Goal: Task Accomplishment & Management: Manage account settings

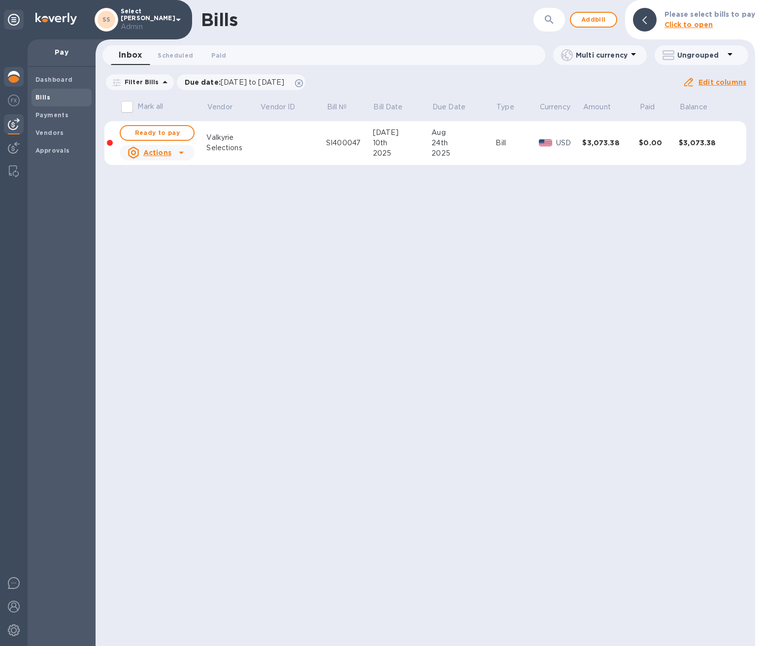
click at [13, 76] on img at bounding box center [14, 77] width 12 height 12
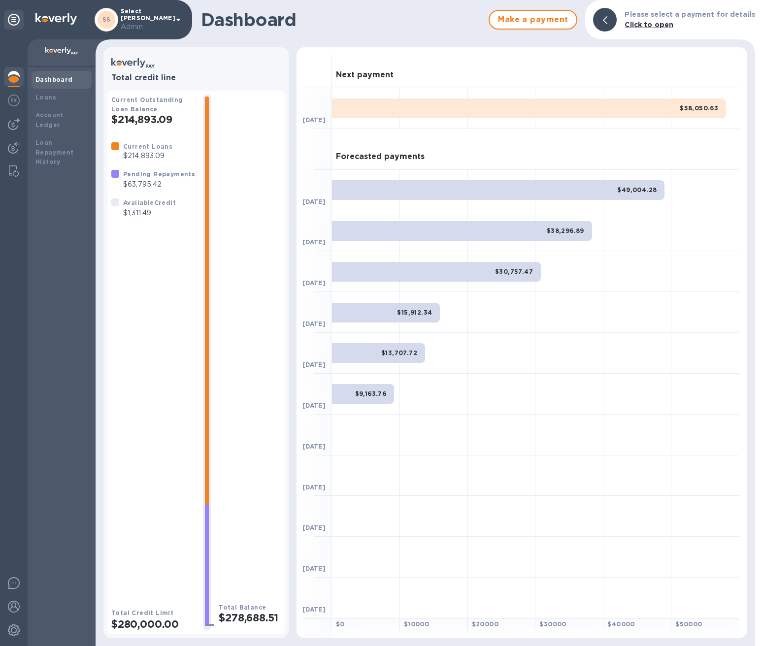
click at [429, 107] on div "$58,050.63" at bounding box center [529, 108] width 394 height 20
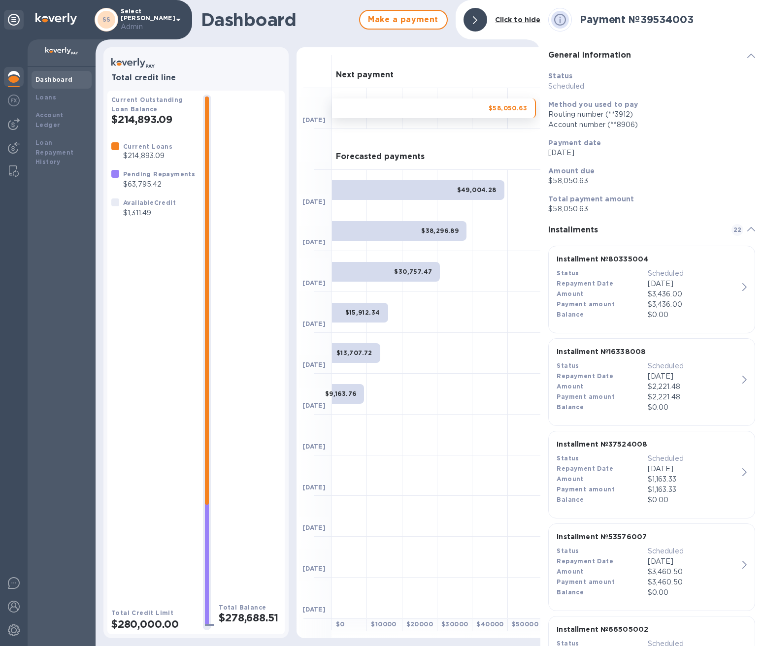
click at [417, 196] on div "$49,004.28" at bounding box center [418, 190] width 172 height 20
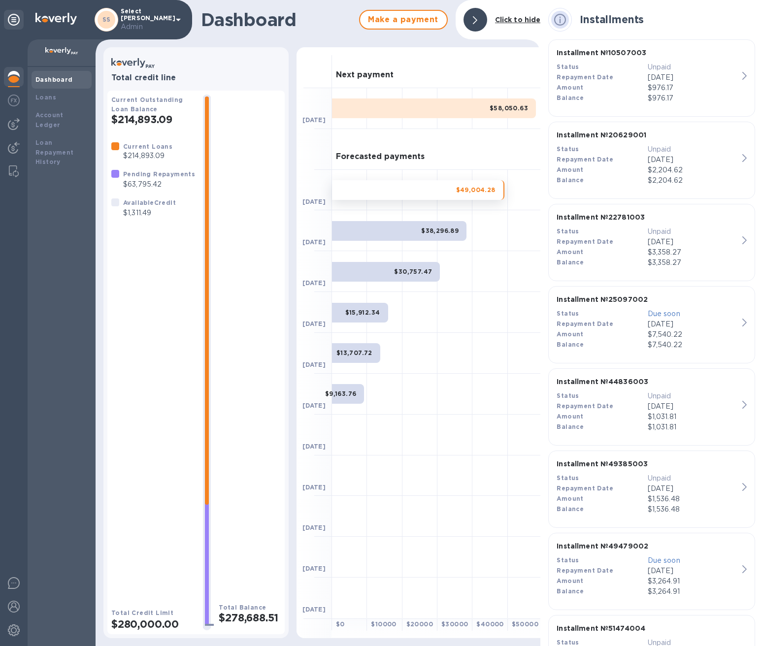
click at [347, 392] on b "$9,163.76" at bounding box center [341, 393] width 32 height 7
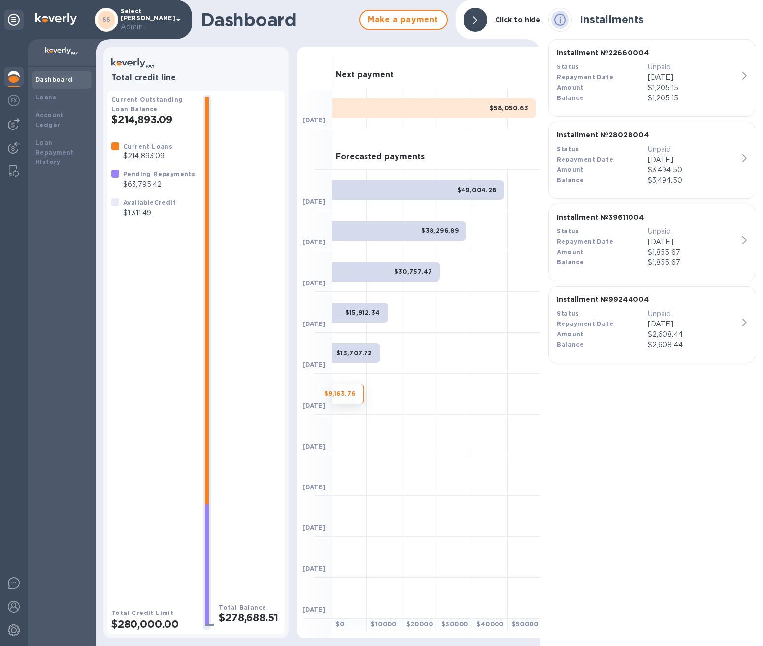
click at [475, 18] on icon at bounding box center [475, 20] width 4 height 8
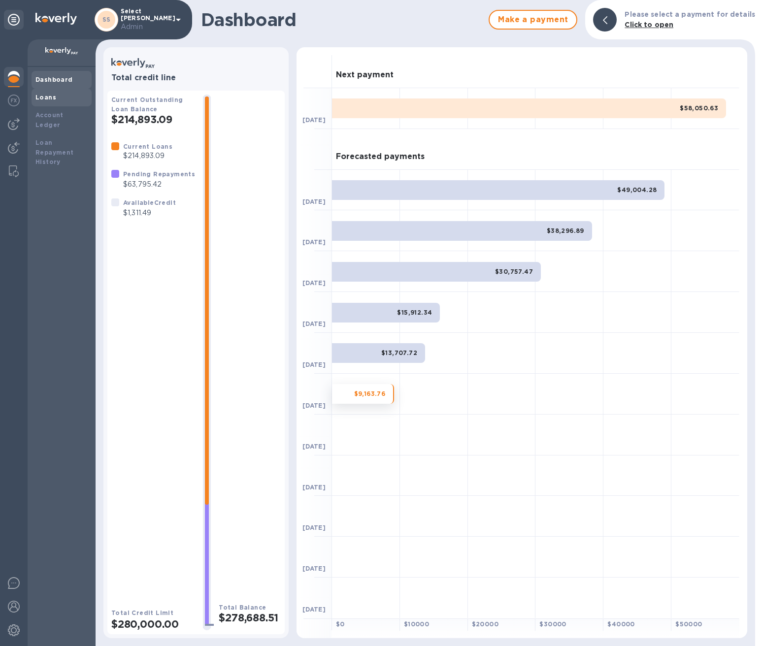
click at [48, 94] on b "Loans" at bounding box center [45, 97] width 21 height 7
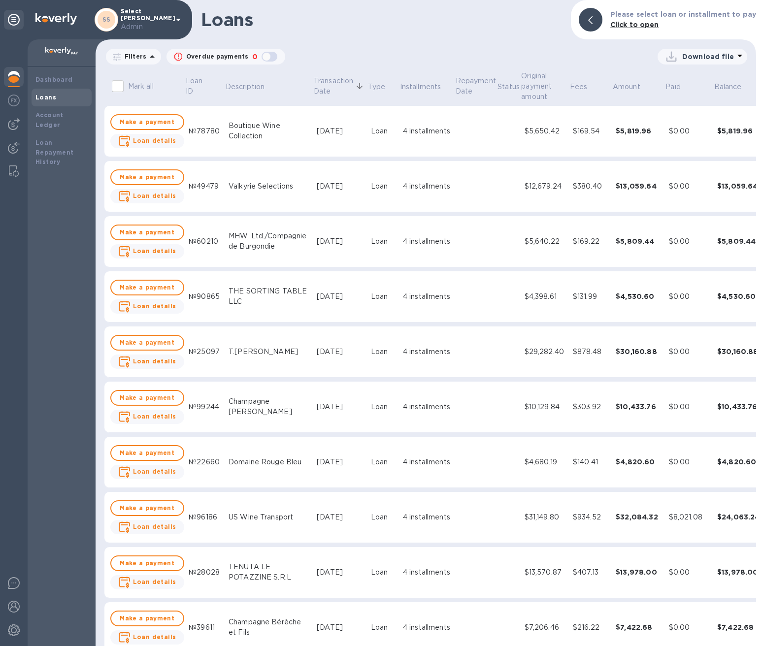
click at [313, 139] on td "[DATE]" at bounding box center [340, 131] width 54 height 51
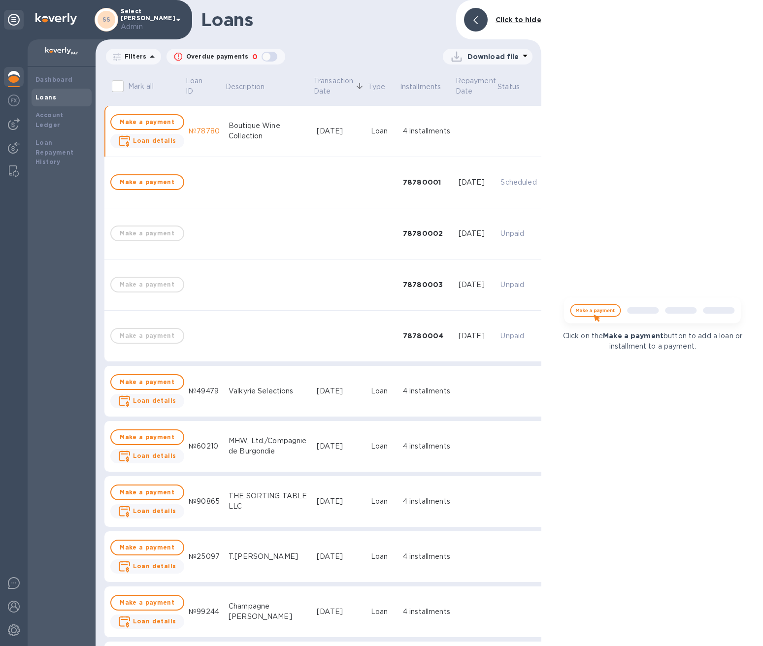
click at [317, 131] on div "[DATE]" at bounding box center [340, 131] width 46 height 10
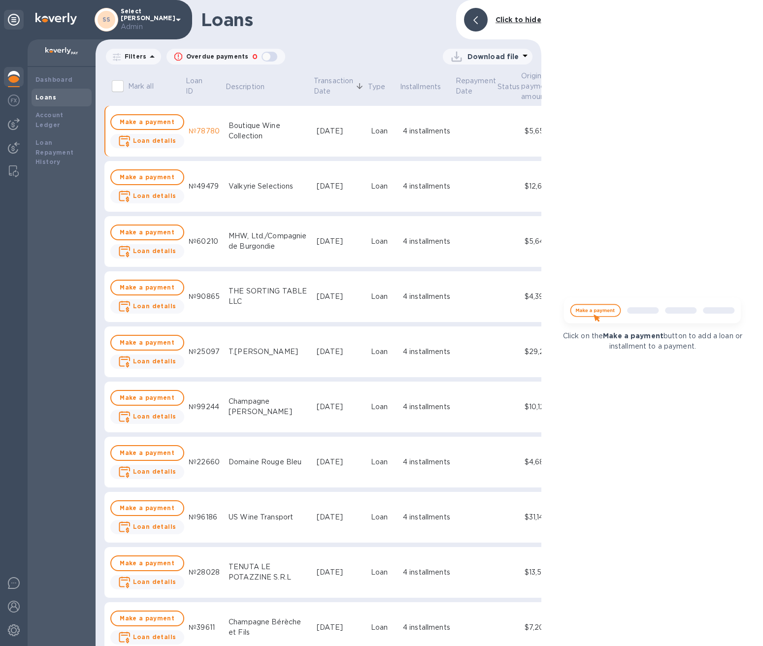
click at [476, 18] on icon at bounding box center [476, 20] width 4 height 8
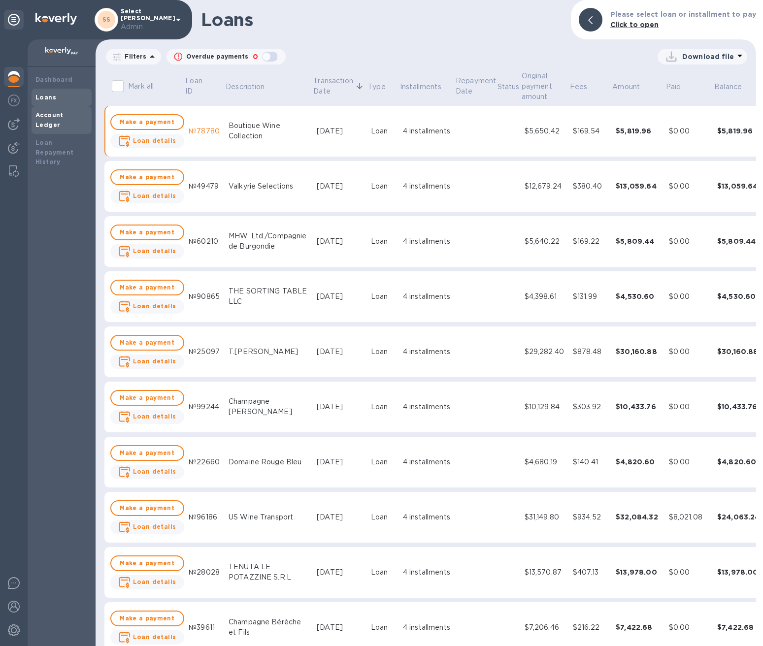
click at [64, 118] on b "Account Ledger" at bounding box center [49, 119] width 28 height 17
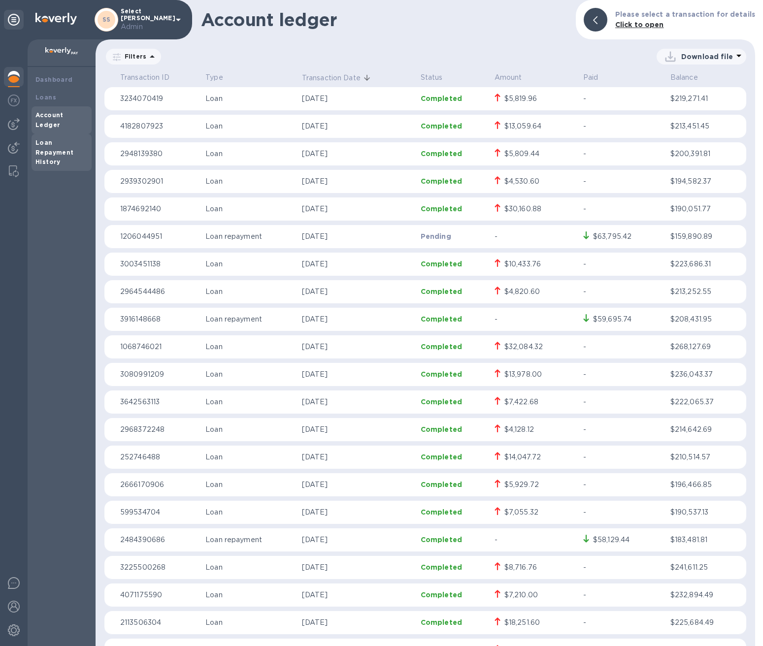
click at [46, 139] on b "Loan Repayment History" at bounding box center [54, 152] width 38 height 27
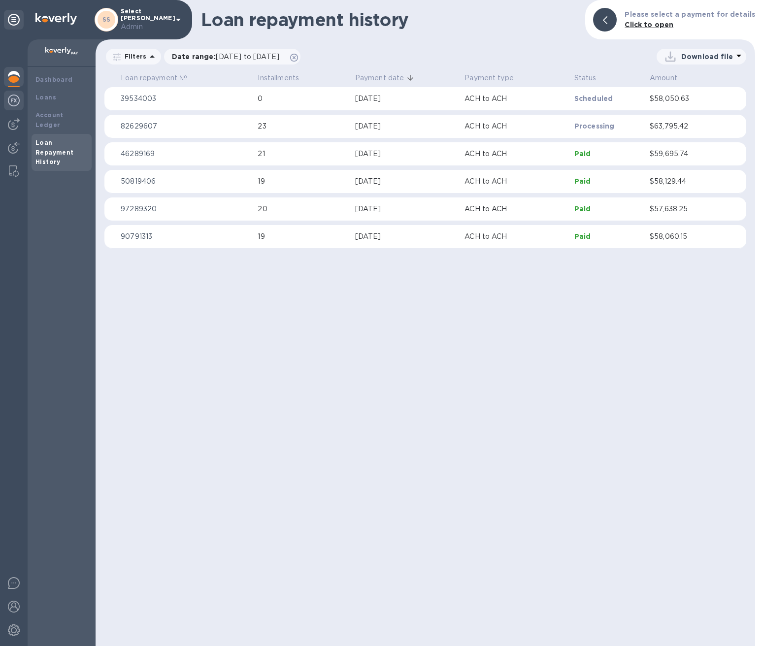
click at [14, 95] on img at bounding box center [14, 101] width 12 height 12
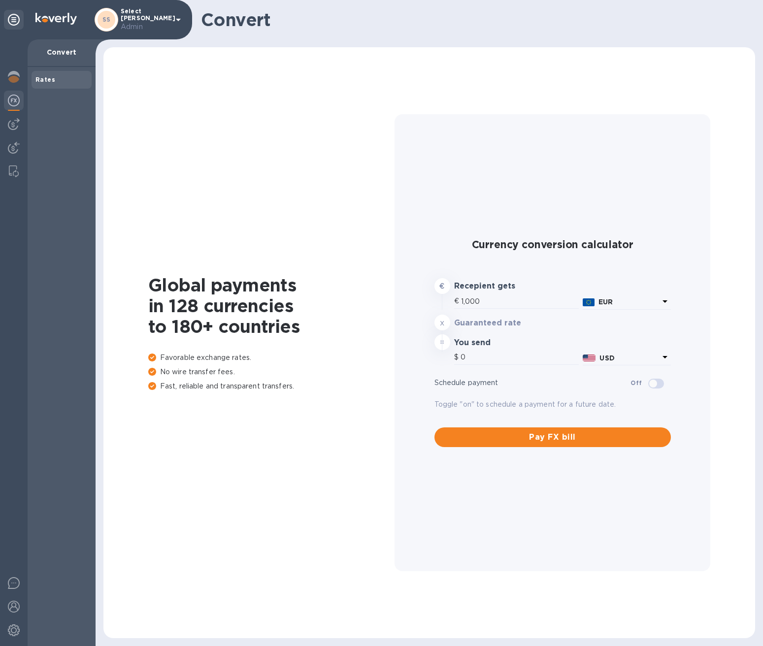
type input "1,176.04"
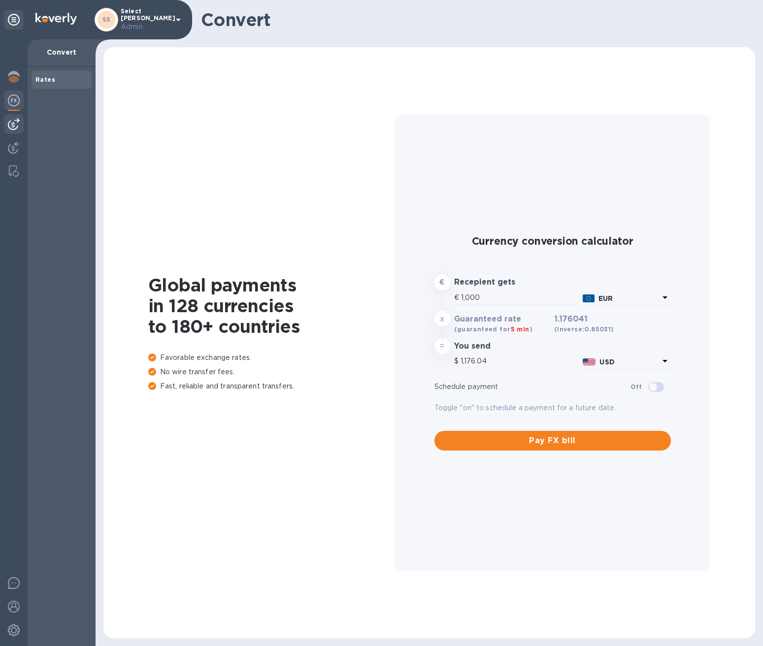
click at [16, 129] on img at bounding box center [14, 124] width 12 height 12
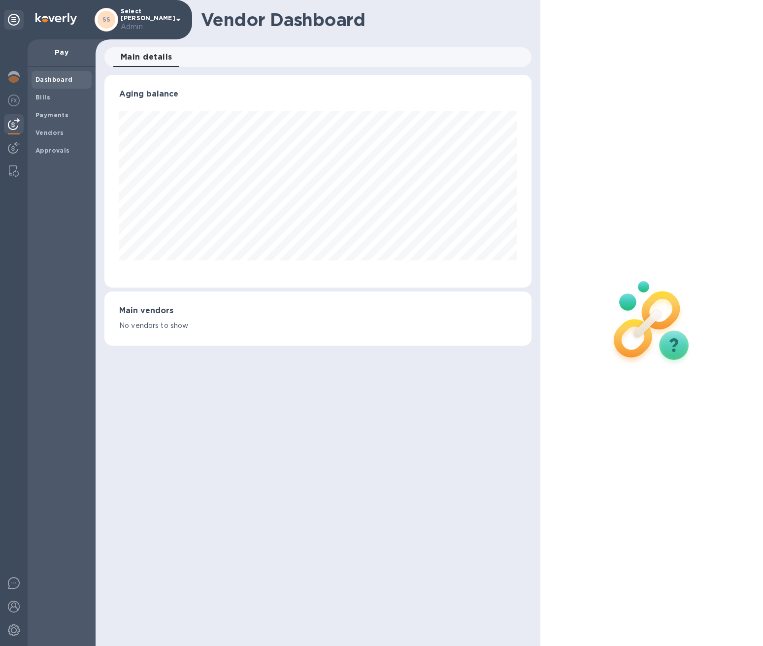
scroll to position [213, 427]
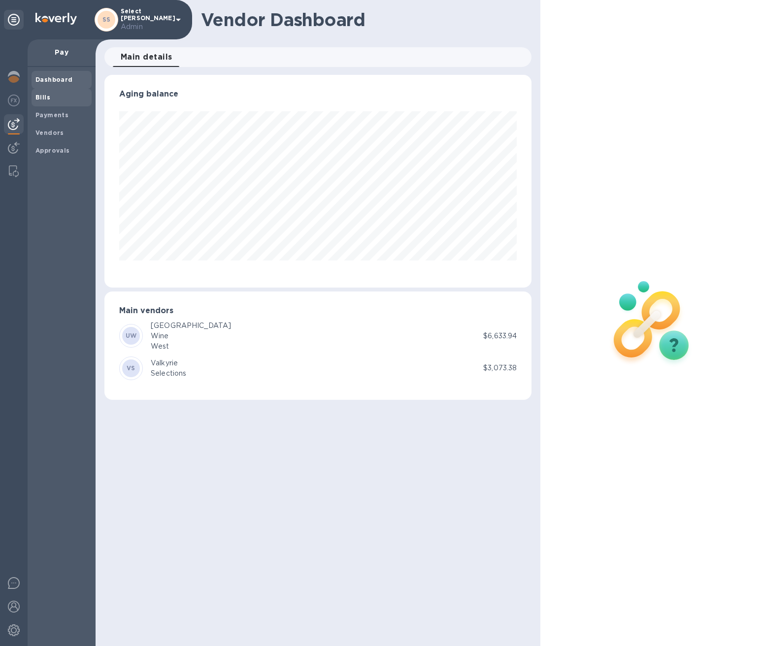
click at [43, 95] on b "Bills" at bounding box center [42, 97] width 15 height 7
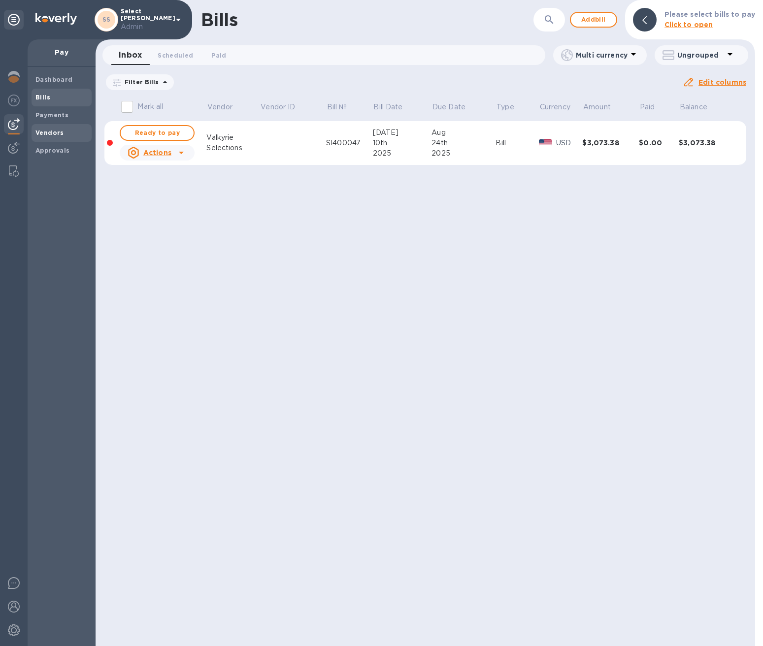
click at [60, 133] on b "Vendors" at bounding box center [49, 132] width 29 height 7
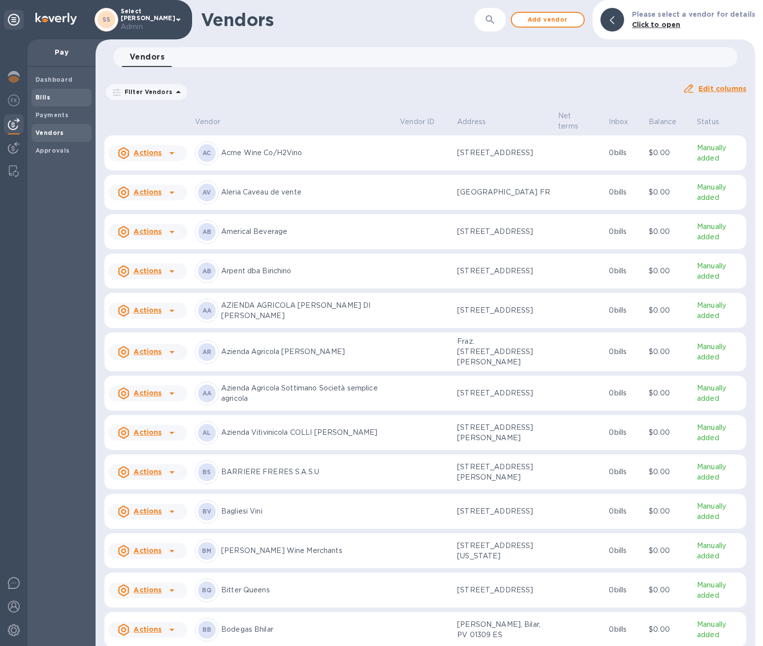
click at [40, 102] on span "Bills" at bounding box center [42, 98] width 15 height 10
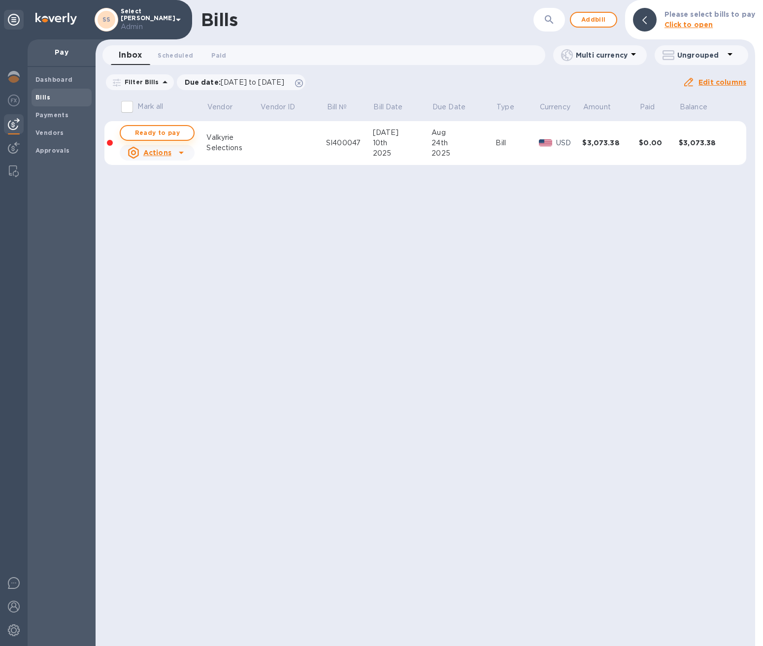
click at [167, 134] on span "Ready to pay" at bounding box center [157, 133] width 57 height 12
click at [153, 134] on span "Ready to pay" at bounding box center [157, 133] width 57 height 12
checkbox input "true"
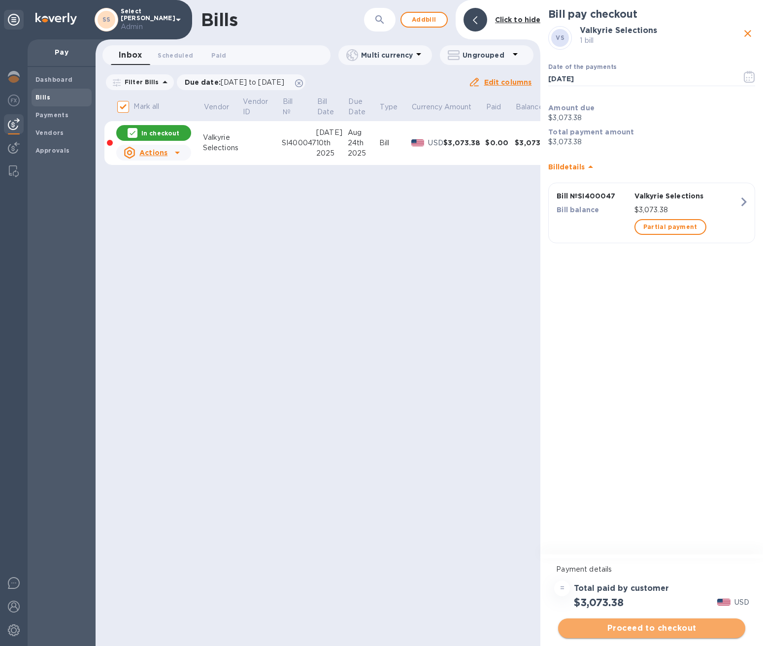
click at [618, 632] on span "Proceed to checkout" at bounding box center [651, 628] width 171 height 12
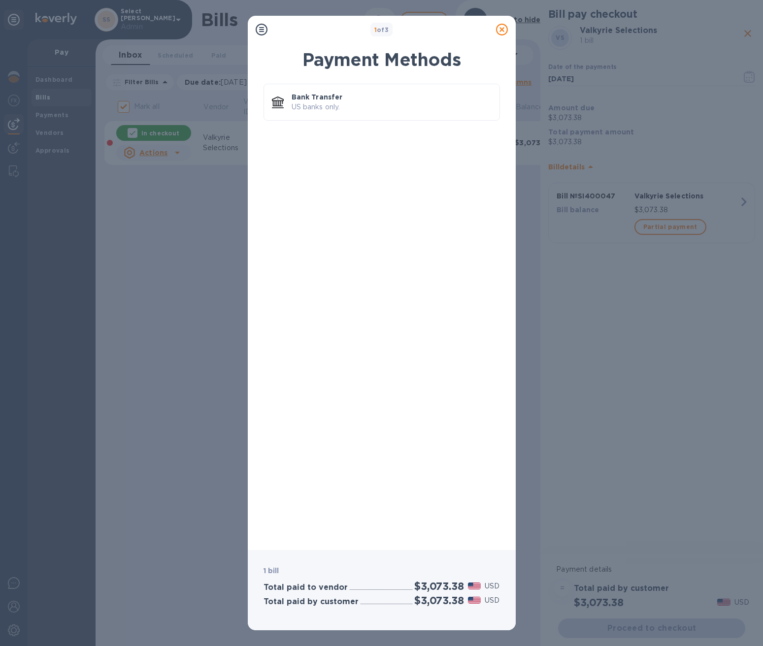
click at [499, 31] on icon at bounding box center [502, 30] width 12 height 12
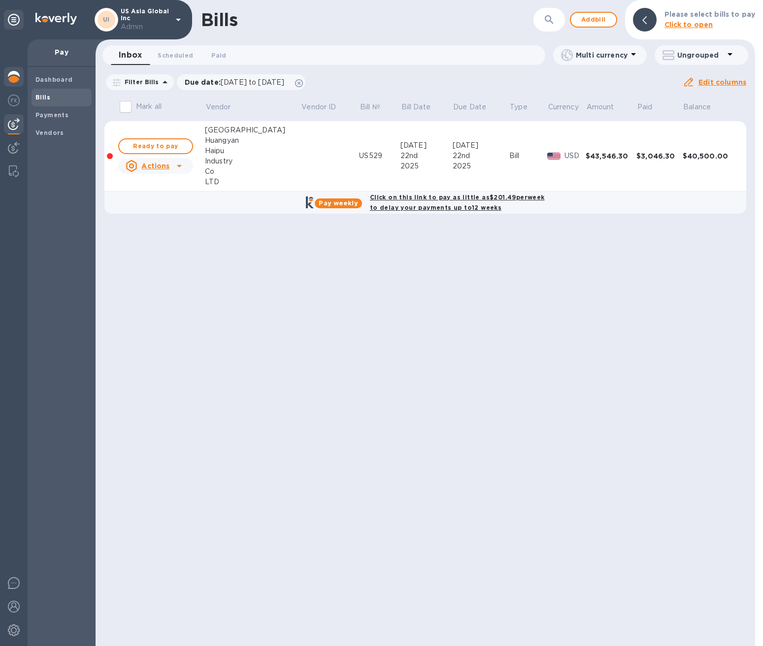
click at [9, 81] on img at bounding box center [14, 77] width 12 height 12
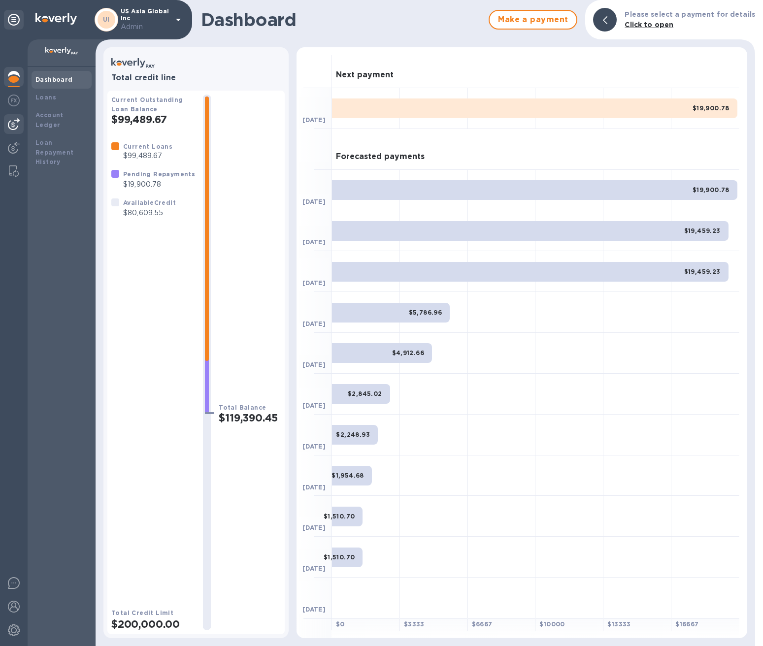
click at [13, 122] on img at bounding box center [14, 124] width 12 height 12
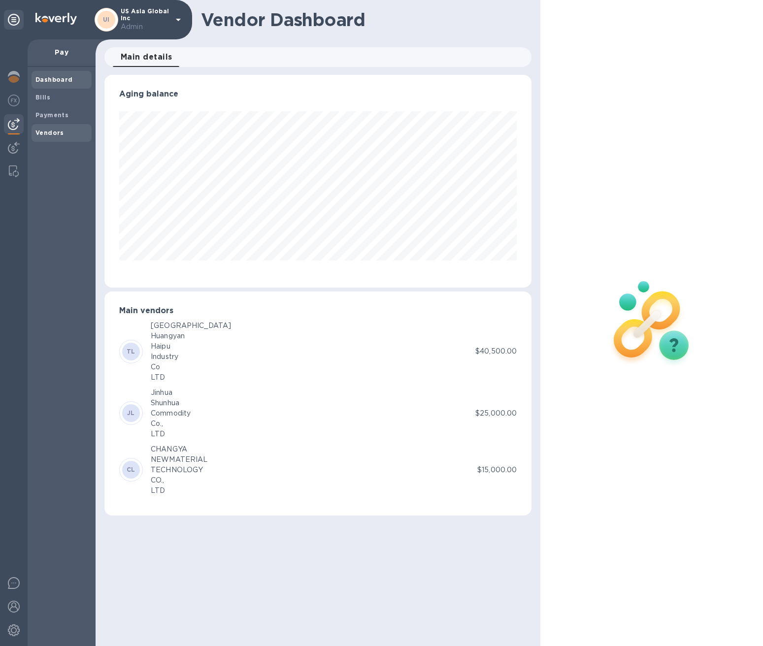
scroll to position [213, 427]
click at [64, 94] on span "Bills" at bounding box center [61, 98] width 52 height 10
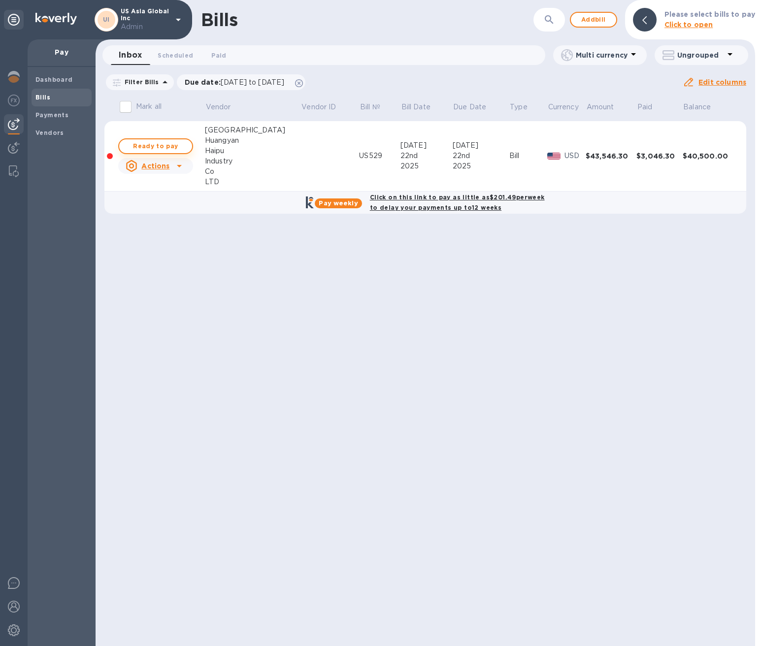
click at [155, 148] on span "Ready to pay" at bounding box center [155, 146] width 57 height 12
checkbox input "true"
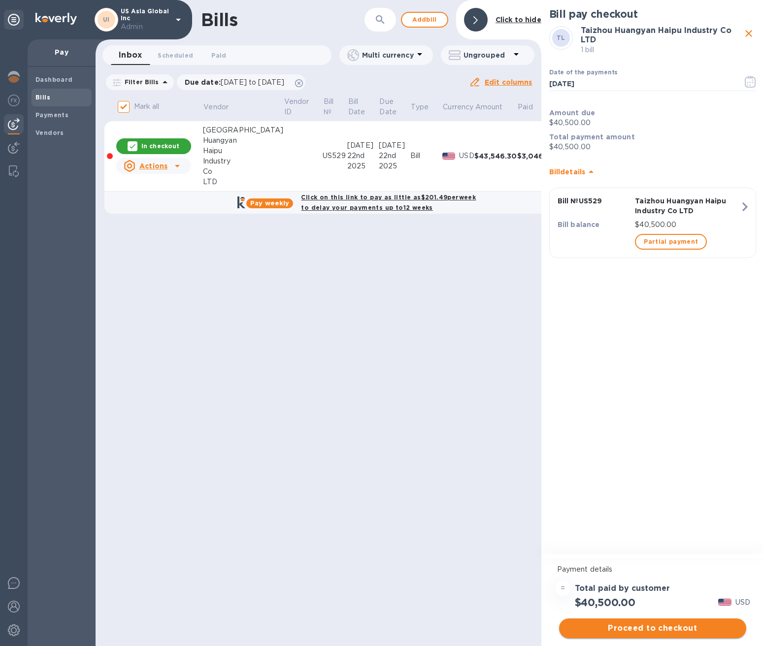
click at [646, 630] on span "Proceed to checkout" at bounding box center [652, 628] width 171 height 12
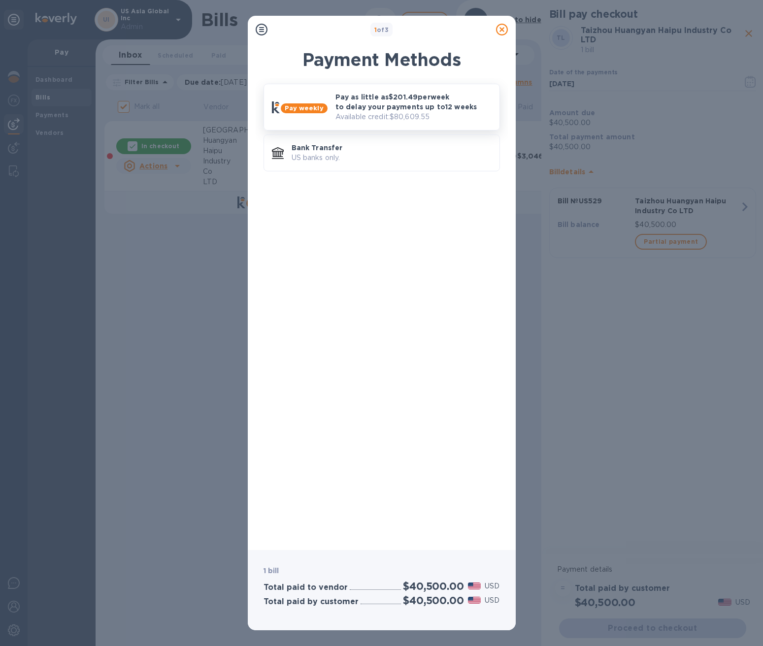
click at [337, 108] on p "Pay as little as $201.49 per week to delay your payments up to 12 weeks" at bounding box center [413, 102] width 156 height 20
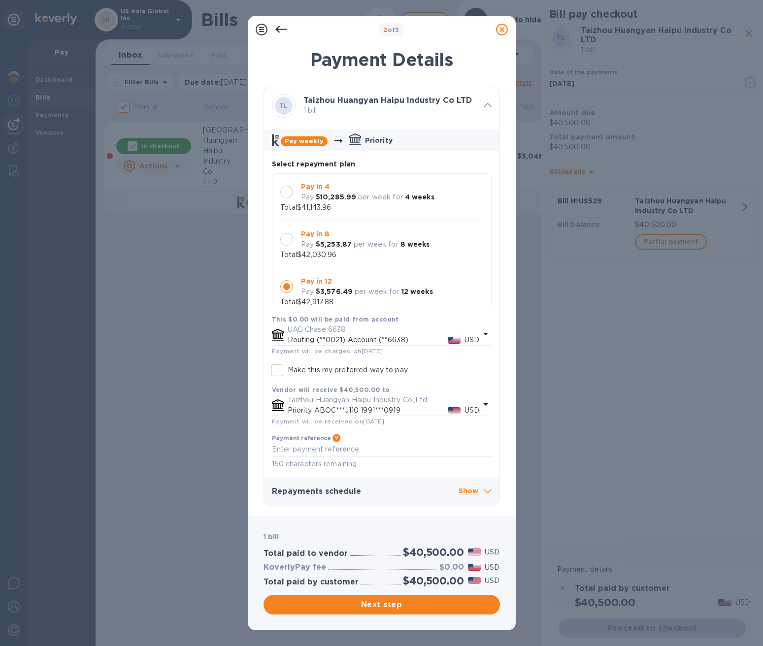
scroll to position [9, 0]
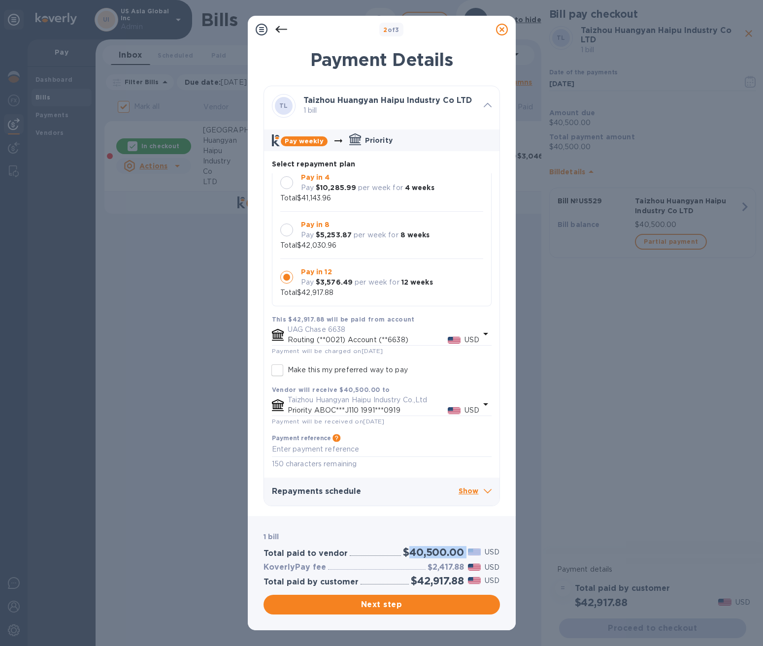
drag, startPoint x: 408, startPoint y: 550, endPoint x: 465, endPoint y: 549, distance: 57.1
click at [465, 549] on div "$40,500.00 USD" at bounding box center [451, 552] width 100 height 16
click at [289, 229] on div at bounding box center [286, 230] width 13 height 13
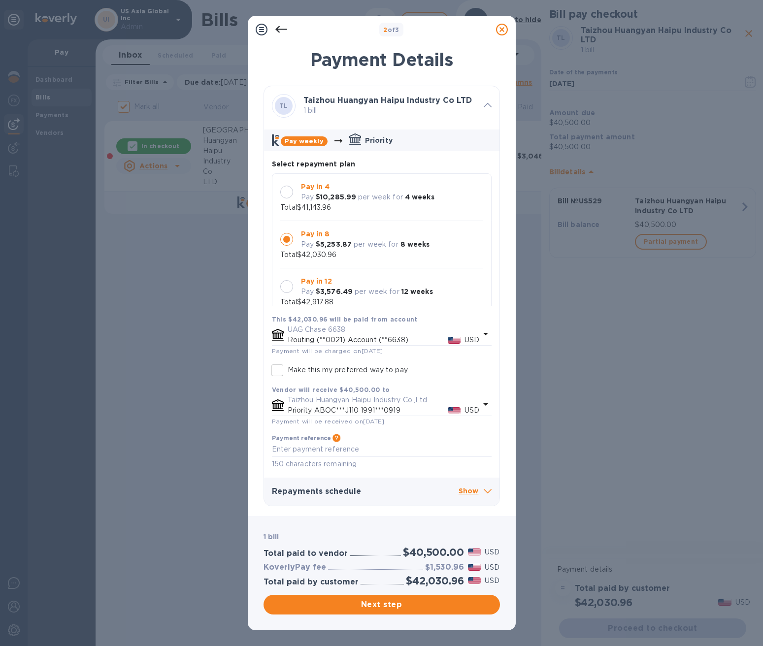
click at [286, 191] on div at bounding box center [286, 192] width 13 height 13
click at [500, 29] on icon at bounding box center [502, 30] width 12 height 12
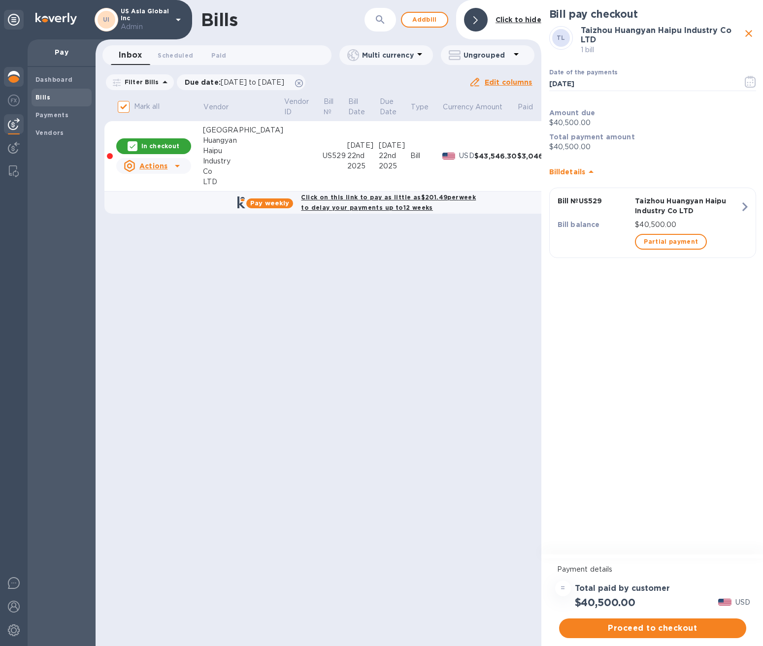
click at [4, 77] on div at bounding box center [14, 78] width 20 height 22
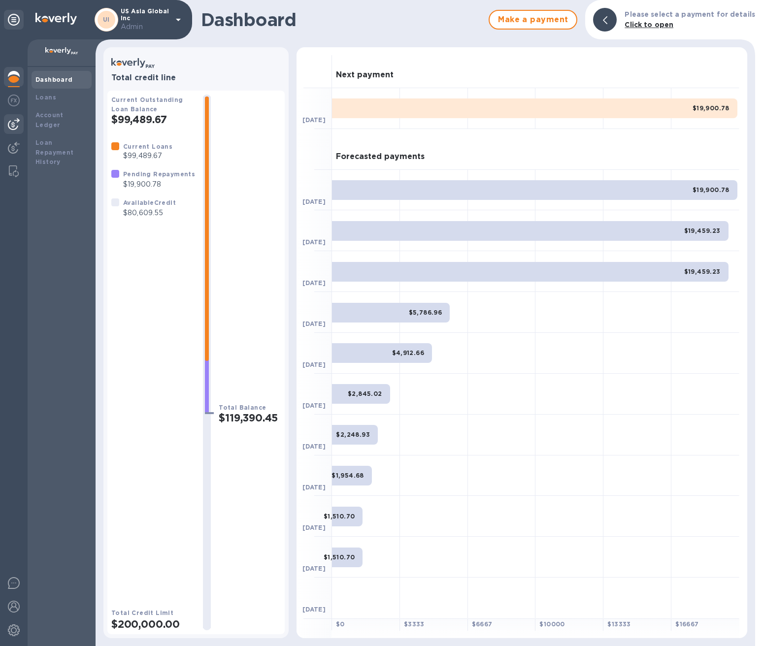
click at [9, 122] on img at bounding box center [14, 124] width 12 height 12
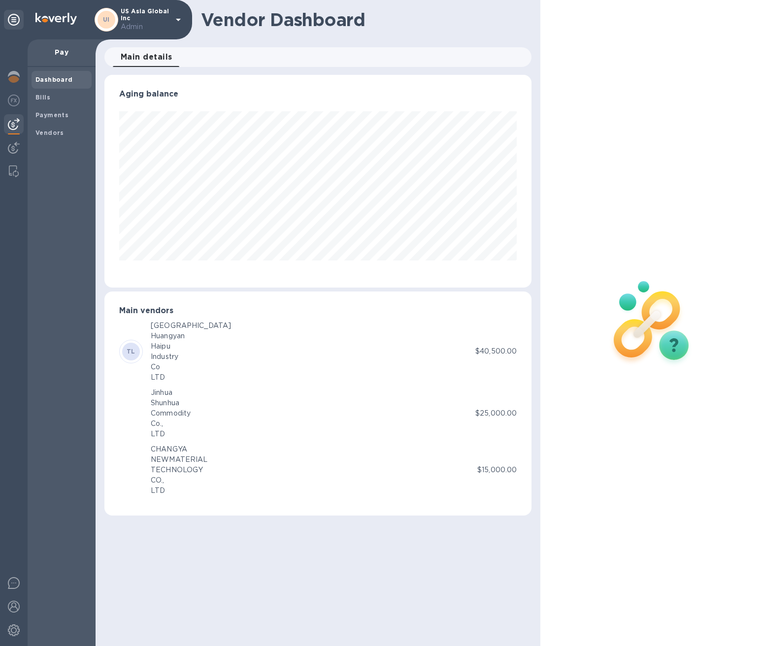
scroll to position [213, 427]
click at [45, 96] on b "Bills" at bounding box center [42, 97] width 15 height 7
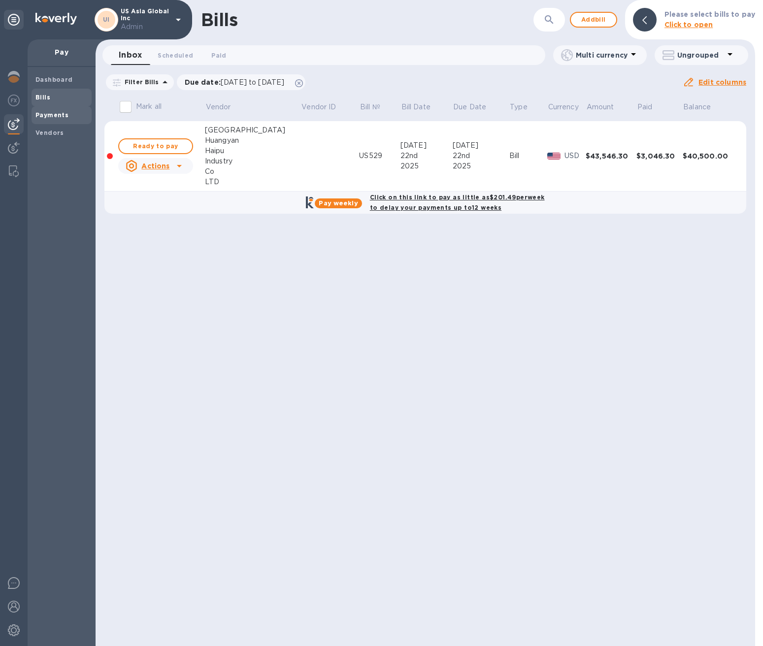
click at [58, 118] on b "Payments" at bounding box center [51, 114] width 33 height 7
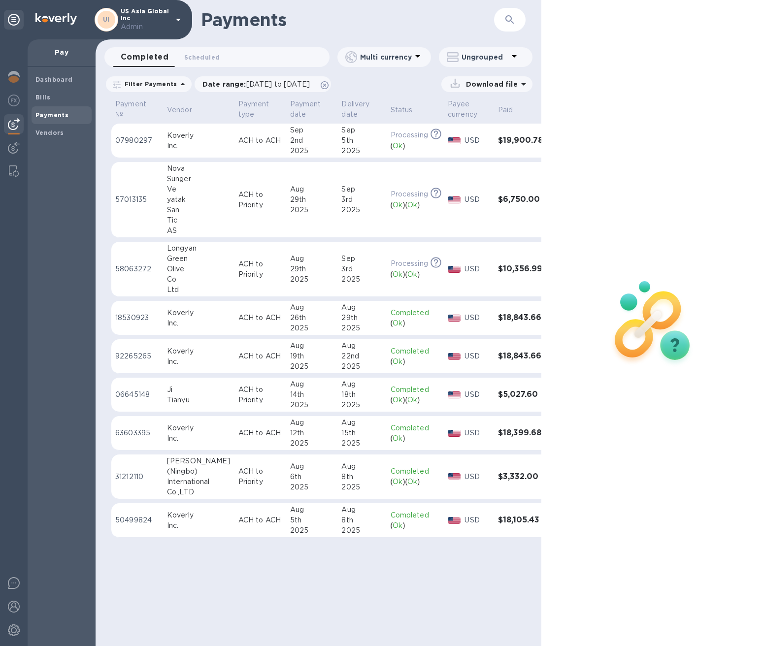
scroll to position [0, 2]
click at [328, 86] on icon at bounding box center [325, 85] width 8 height 8
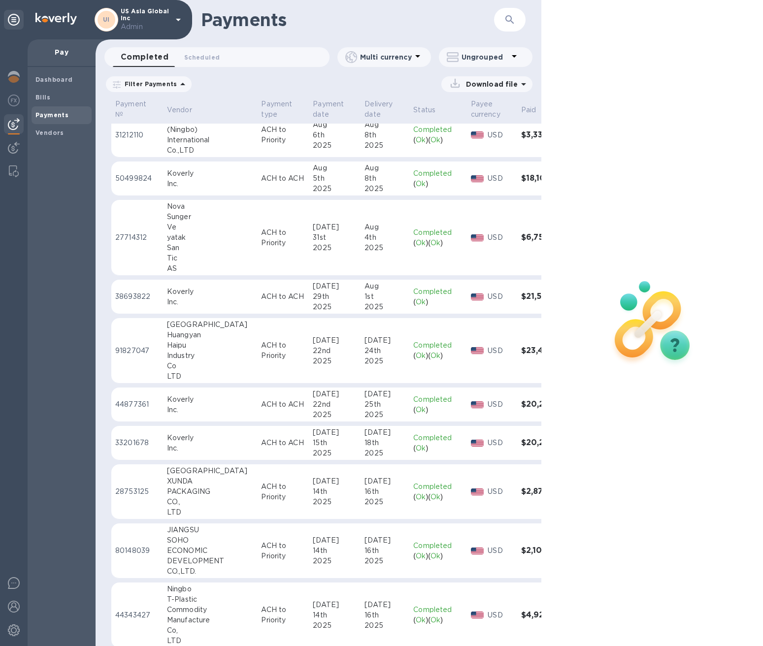
scroll to position [0, 0]
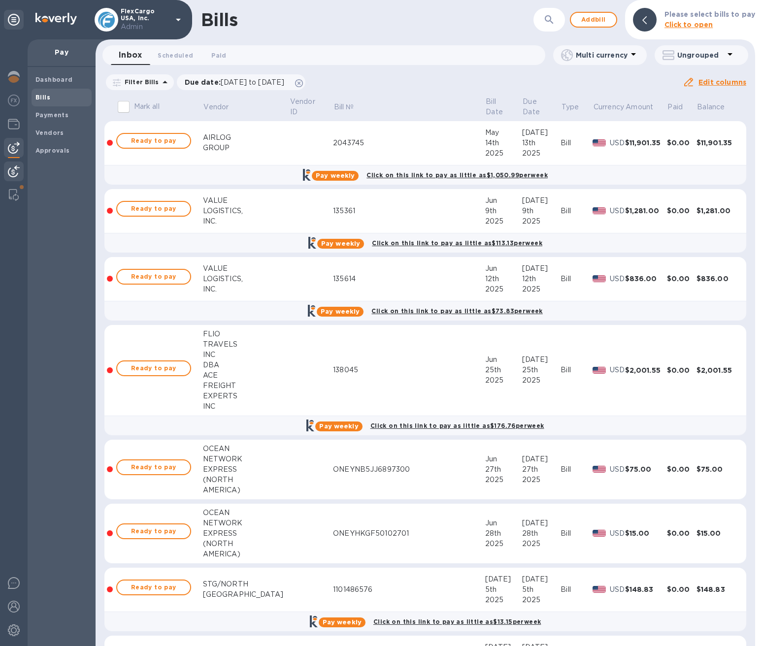
click at [15, 170] on img at bounding box center [14, 171] width 12 height 12
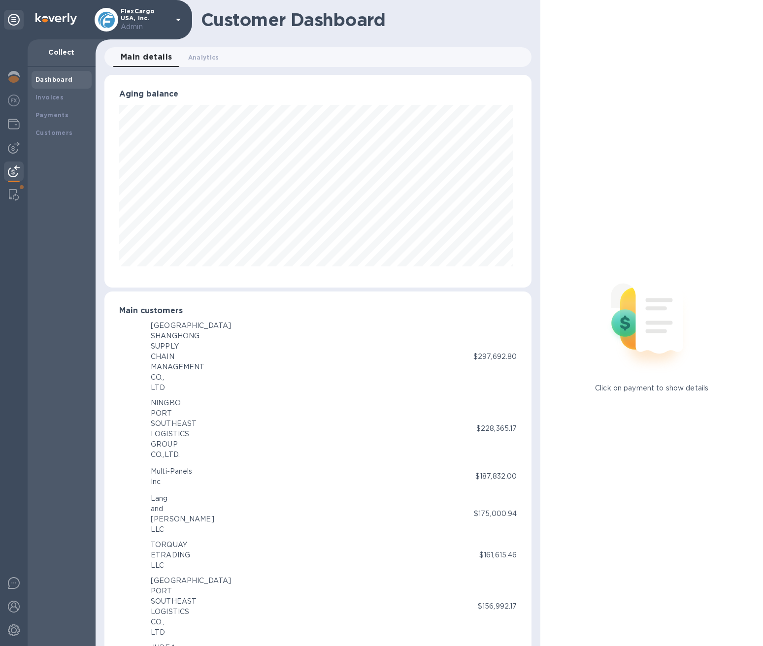
scroll to position [492264, 492054]
click at [12, 196] on img at bounding box center [14, 195] width 10 height 12
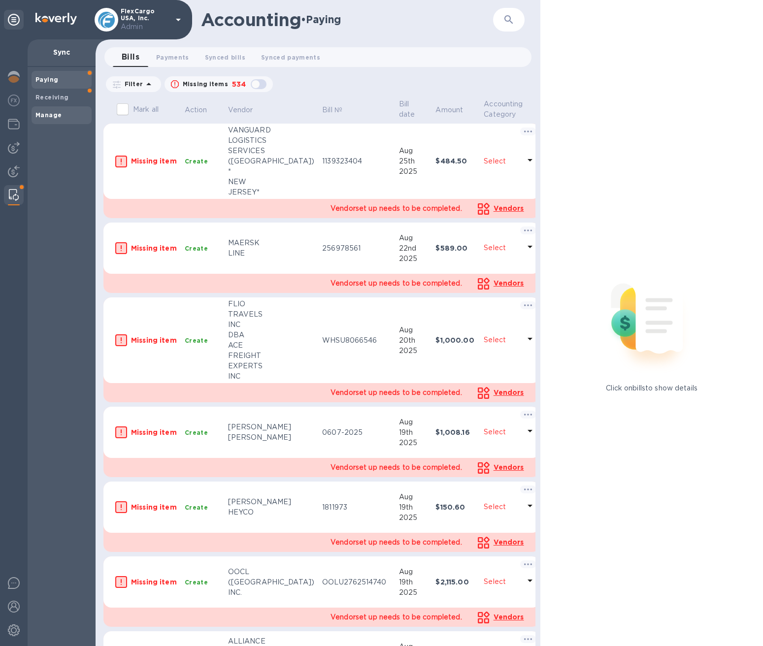
click at [61, 114] on span "Manage" at bounding box center [61, 115] width 52 height 10
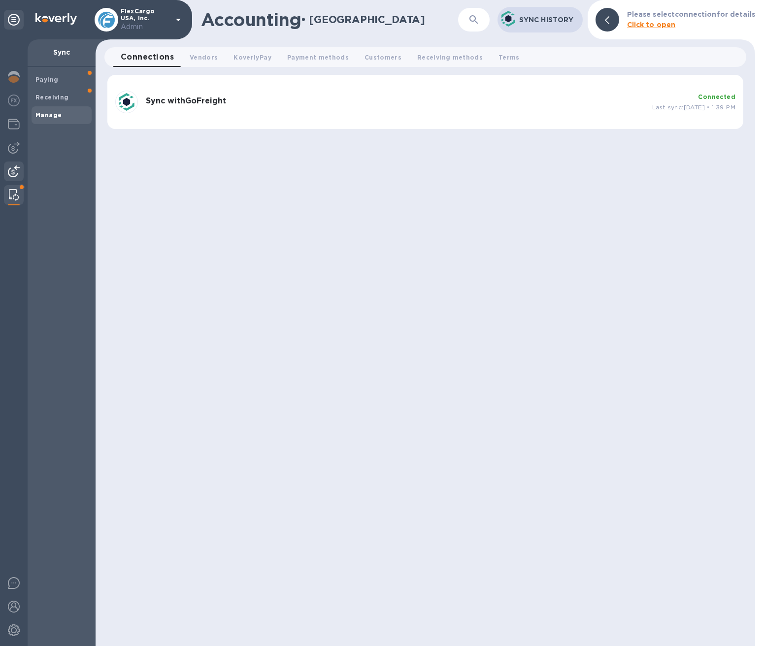
click at [17, 162] on div at bounding box center [14, 173] width 20 height 22
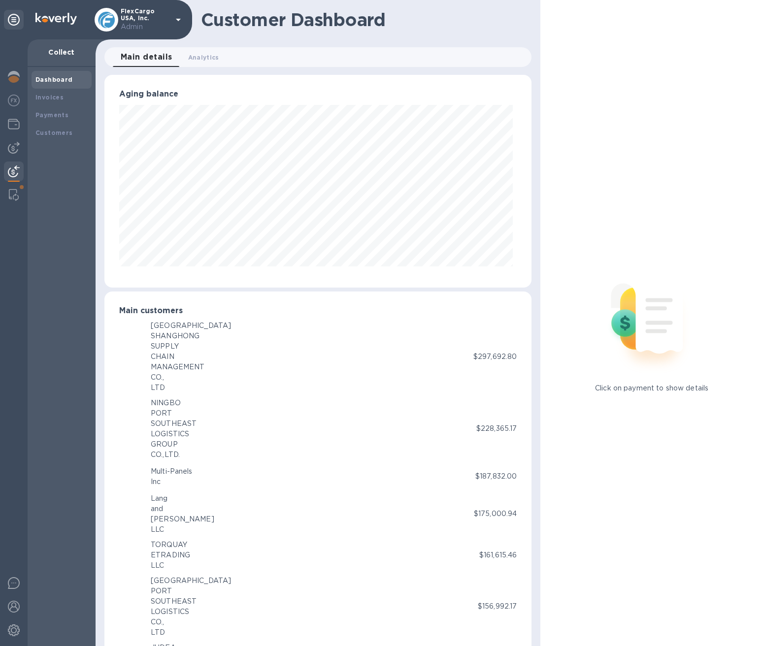
scroll to position [492264, 492054]
click at [53, 135] on b "Customers" at bounding box center [53, 132] width 37 height 7
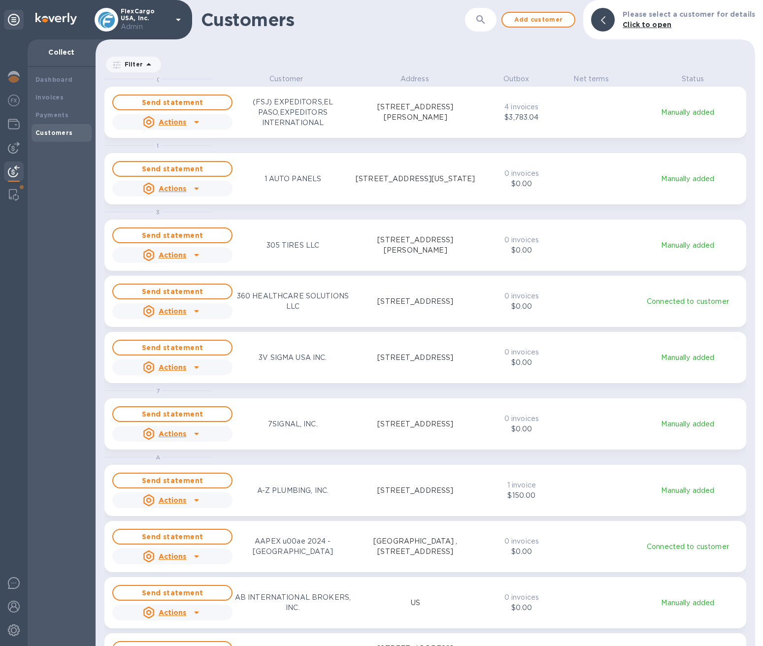
scroll to position [564, 655]
click at [66, 101] on div "Invoices" at bounding box center [61, 98] width 52 height 10
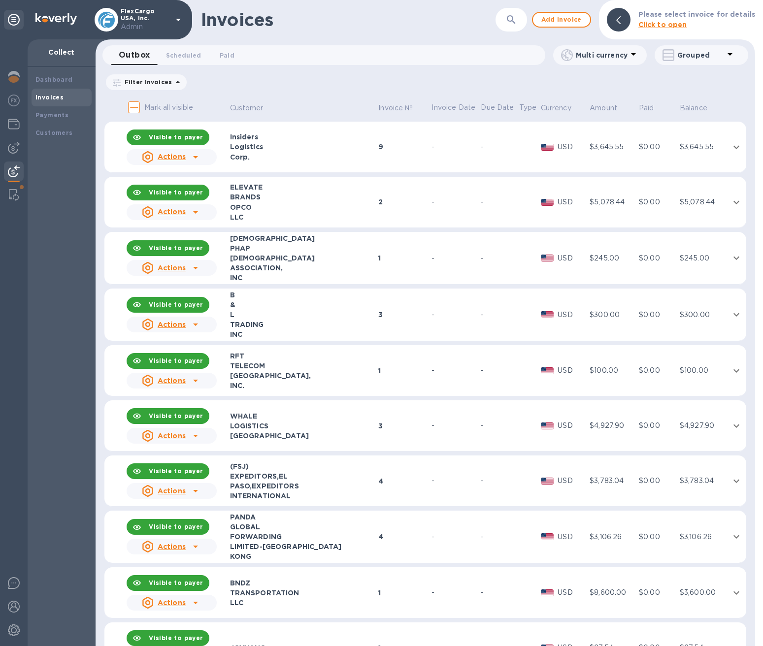
click at [490, 149] on div "-" at bounding box center [498, 147] width 35 height 10
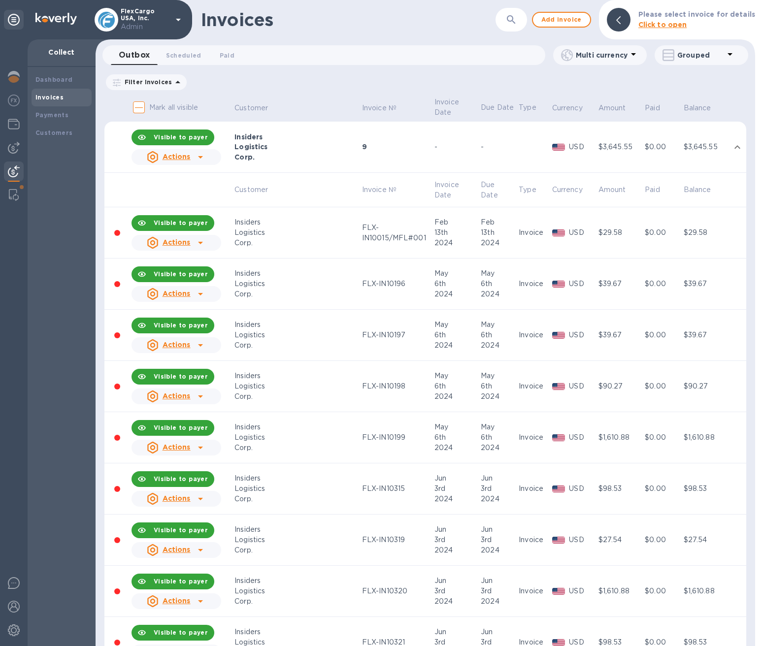
click at [493, 109] on p "Due Date" at bounding box center [498, 107] width 35 height 10
click at [720, 59] on p "Grouped" at bounding box center [700, 55] width 47 height 10
click at [699, 84] on li "Separate all invoices" at bounding box center [705, 81] width 100 height 32
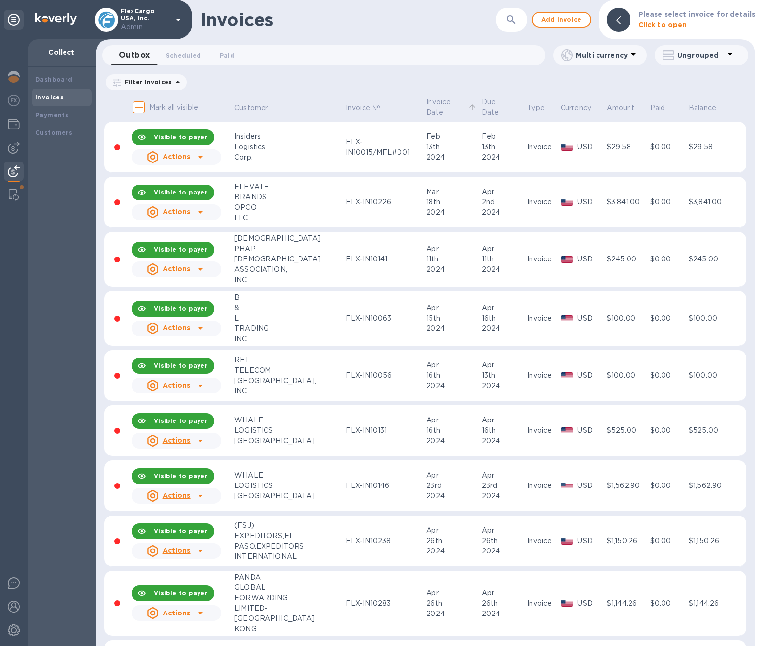
click at [468, 107] on icon at bounding box center [472, 107] width 9 height 9
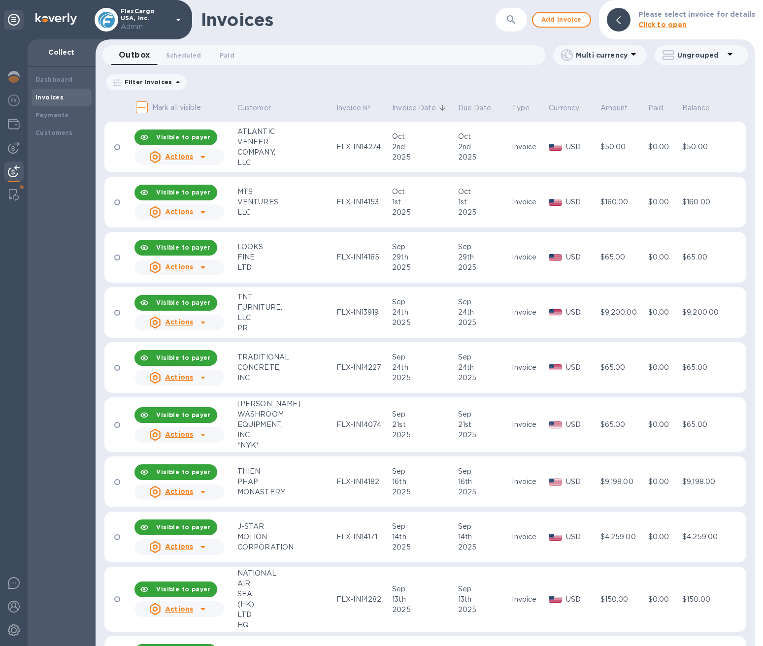
click at [392, 215] on div "2025" at bounding box center [423, 212] width 63 height 10
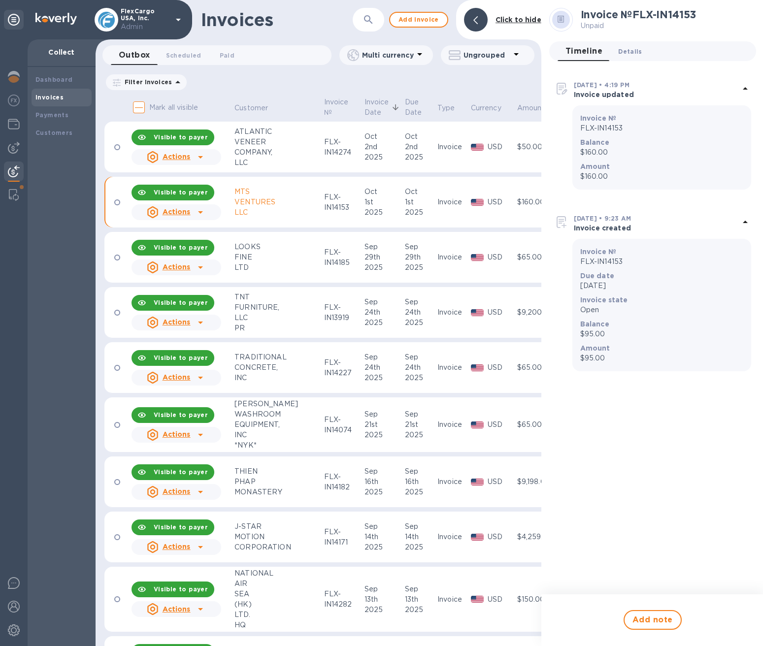
click at [640, 52] on button "Details 0" at bounding box center [629, 51] width 39 height 20
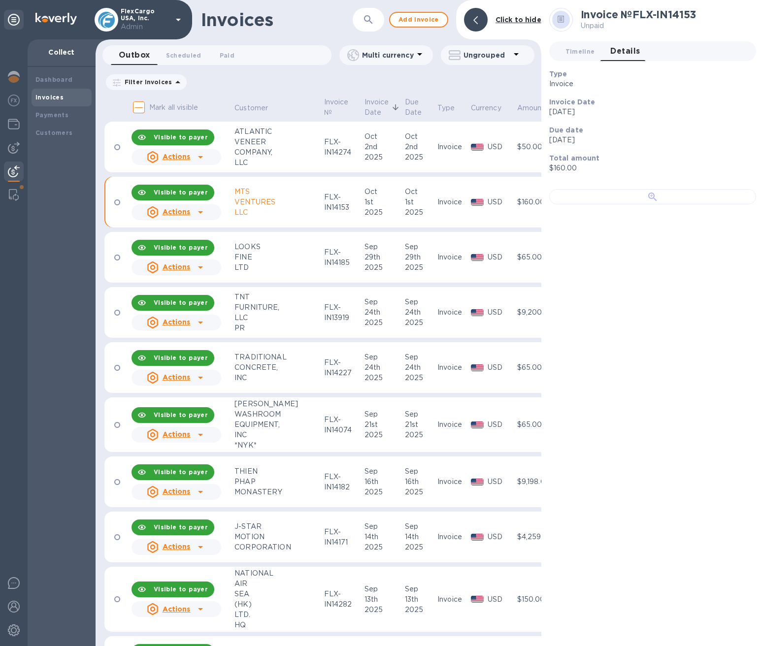
click at [628, 204] on div at bounding box center [652, 196] width 207 height 15
click at [51, 115] on b "Payments" at bounding box center [51, 114] width 33 height 7
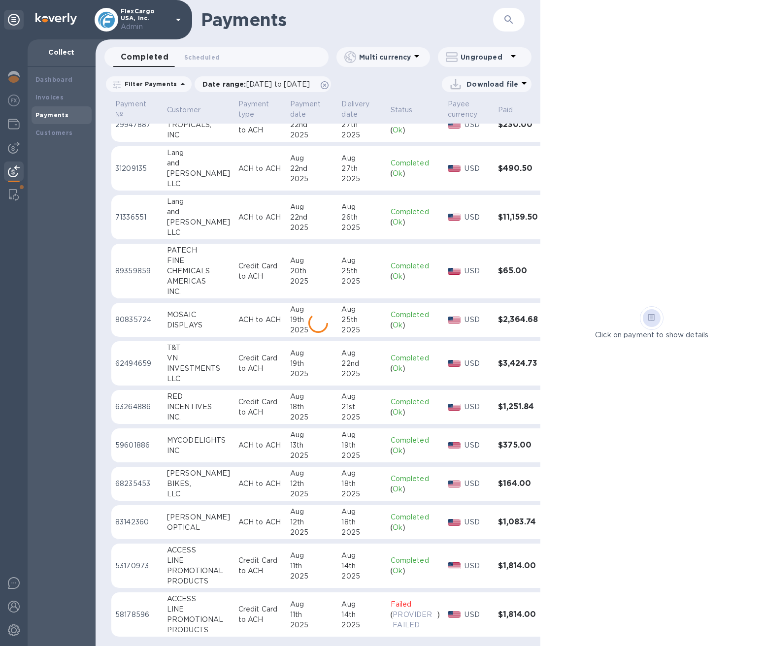
scroll to position [341, 0]
